Goal: Information Seeking & Learning: Find specific fact

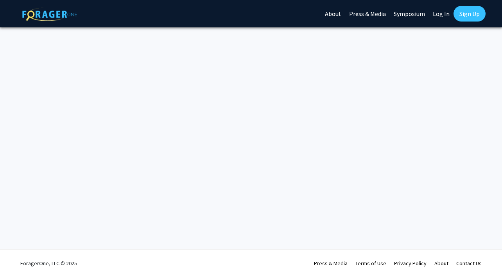
click at [272, 143] on div "Skip navigation About Press & Media Symposium Log In Sign Up Complete your prof…" at bounding box center [251, 138] width 502 height 277
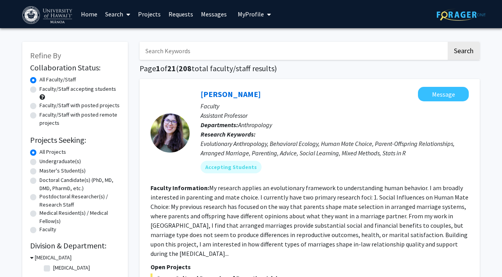
click at [249, 15] on span "My Profile" at bounding box center [251, 14] width 26 height 8
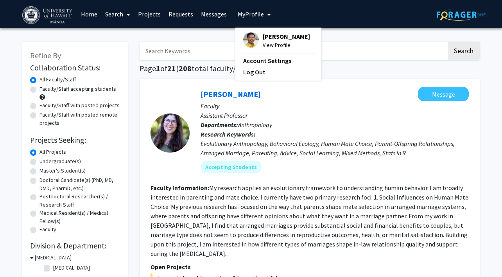
click at [257, 32] on div "[PERSON_NAME] View Profile" at bounding box center [276, 40] width 67 height 17
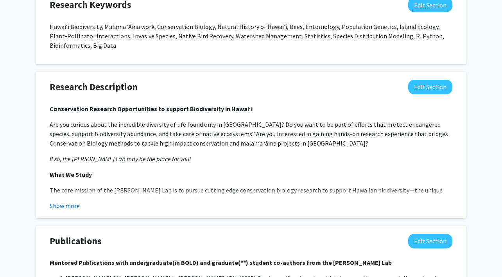
scroll to position [476, 0]
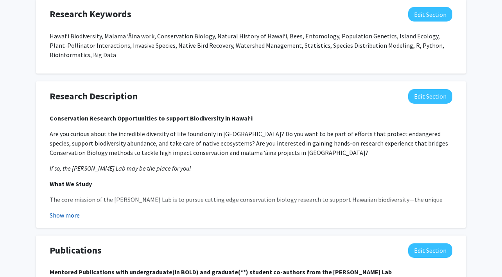
click at [70, 210] on button "Show more" at bounding box center [65, 214] width 30 height 9
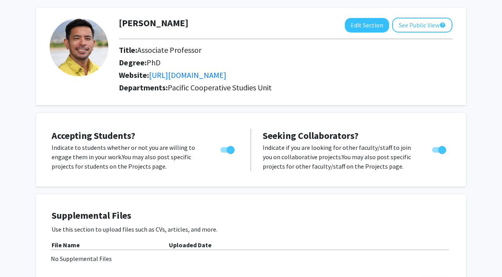
scroll to position [0, 0]
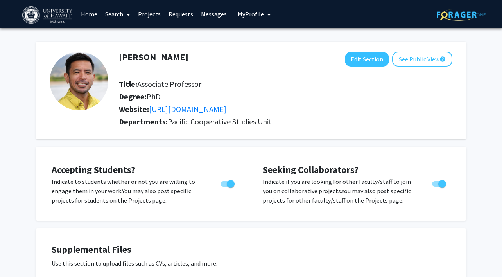
click at [117, 14] on link "Search" at bounding box center [117, 13] width 33 height 27
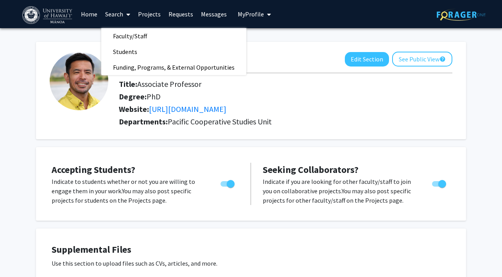
click at [293, 50] on div "[PERSON_NAME] Edit Section See Public View help Title: Associate Professor Degr…" at bounding box center [251, 90] width 430 height 97
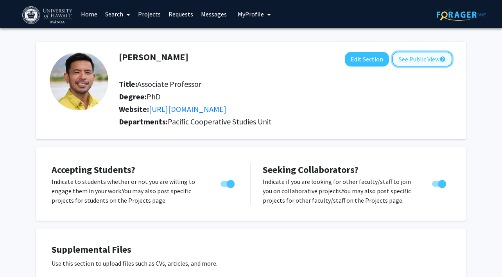
click at [428, 57] on button "See Public View help" at bounding box center [422, 59] width 60 height 15
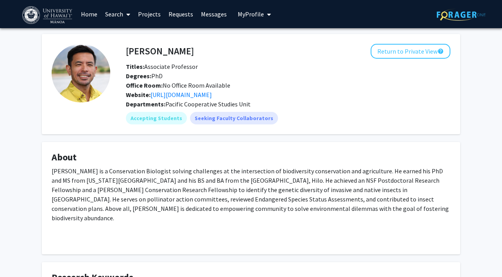
click at [122, 13] on link "Search" at bounding box center [117, 13] width 33 height 27
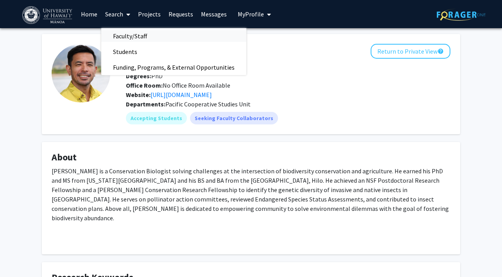
click at [133, 38] on span "Faculty/Staff" at bounding box center [129, 36] width 57 height 16
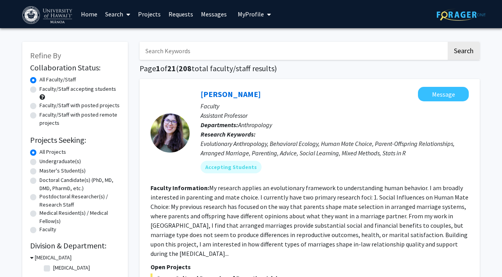
click at [172, 48] on input "Search Keywords" at bounding box center [293, 51] width 307 height 18
type input "[PERSON_NAME] learned"
click at [448, 42] on button "Search" at bounding box center [464, 51] width 32 height 18
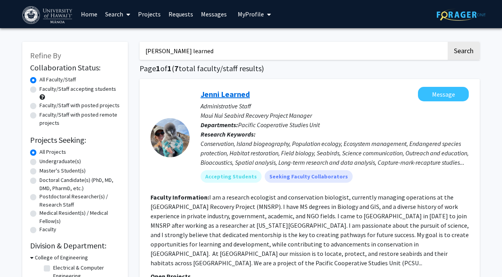
click at [235, 94] on link "Jenni Learned" at bounding box center [225, 94] width 49 height 10
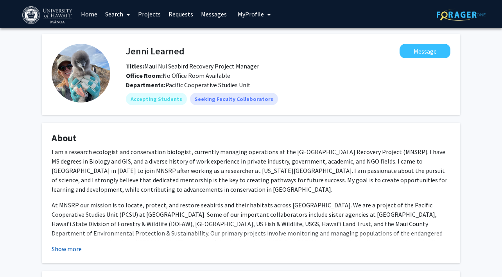
click at [65, 250] on button "Show more" at bounding box center [67, 248] width 30 height 9
